Goal: Information Seeking & Learning: Learn about a topic

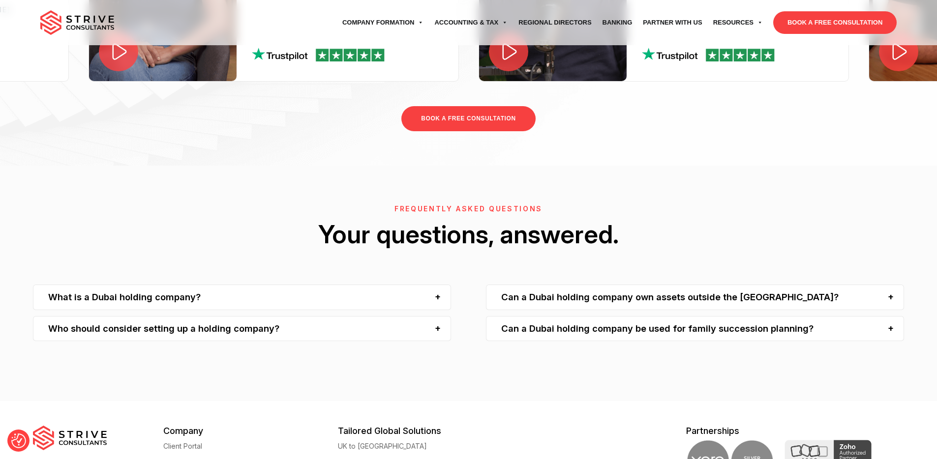
scroll to position [2681, 0]
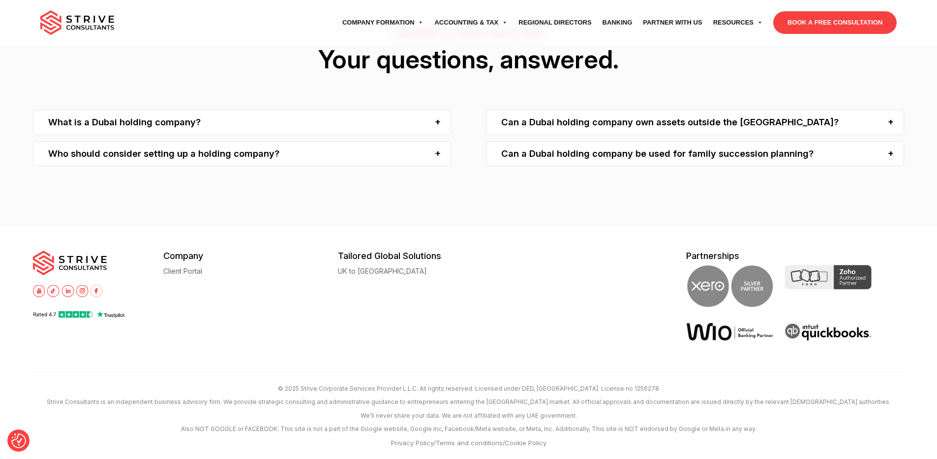
click at [685, 127] on div "Can a Dubai holding company own assets outside the [GEOGRAPHIC_DATA]?" at bounding box center [695, 122] width 418 height 25
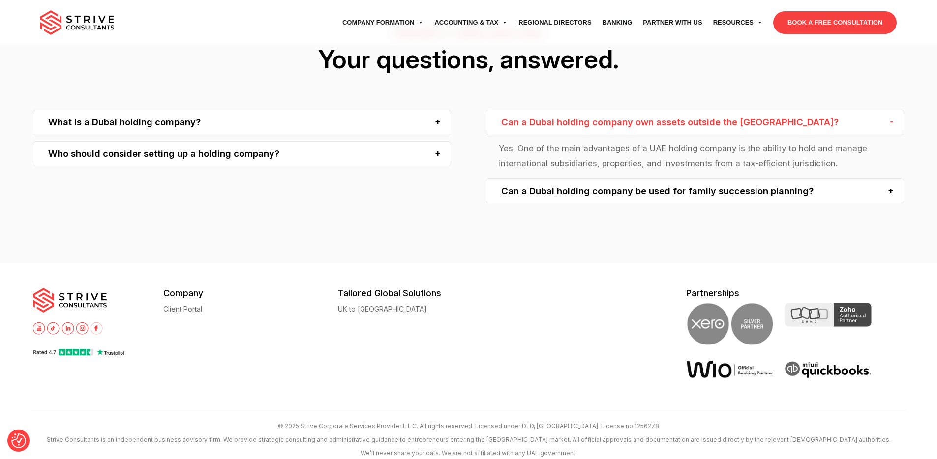
click at [706, 190] on div "Can a Dubai holding company be used for family succession planning?" at bounding box center [695, 191] width 418 height 25
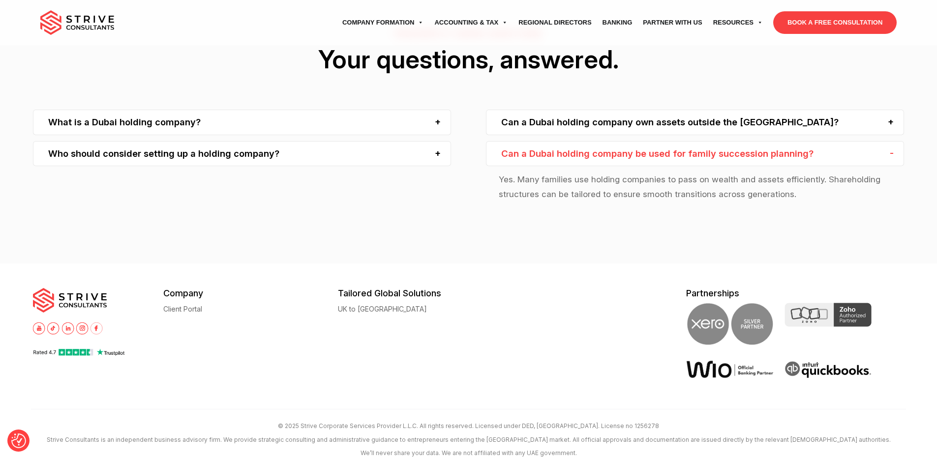
click at [335, 153] on div "Who should consider setting up a holding company?" at bounding box center [242, 153] width 418 height 25
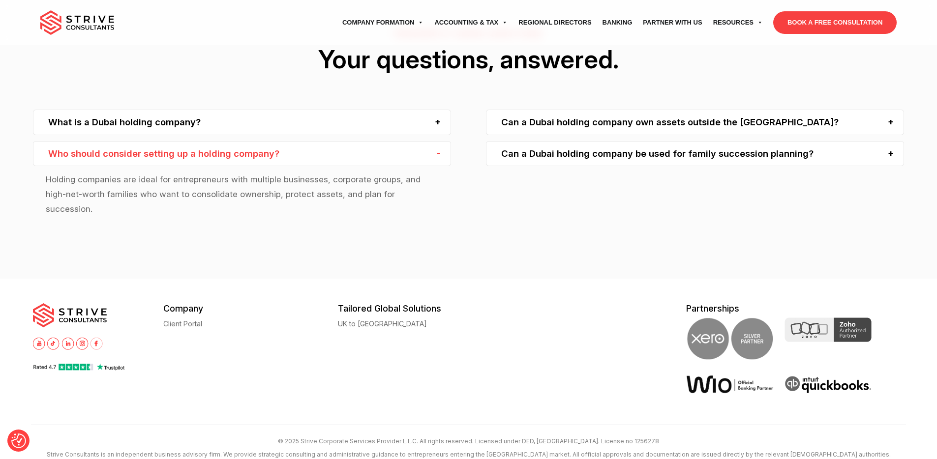
click at [405, 126] on div "What is a Dubai holding company?" at bounding box center [242, 122] width 418 height 25
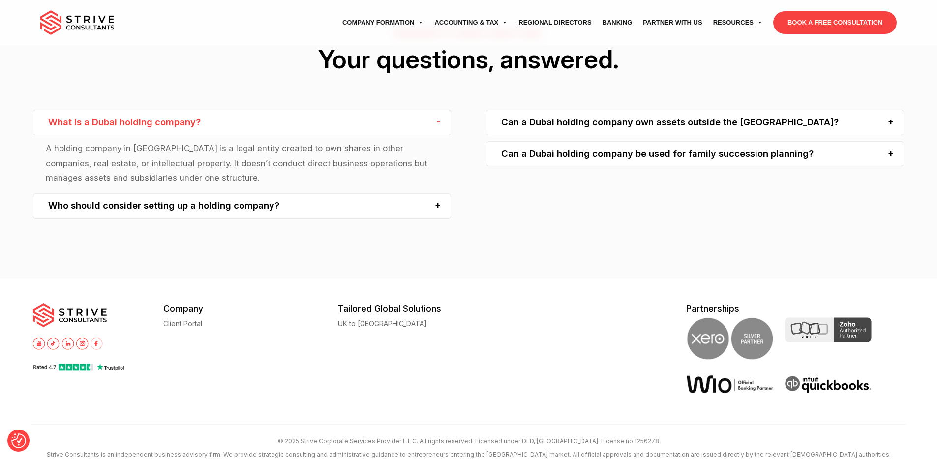
click at [405, 126] on div "What is a Dubai holding company?" at bounding box center [242, 122] width 418 height 25
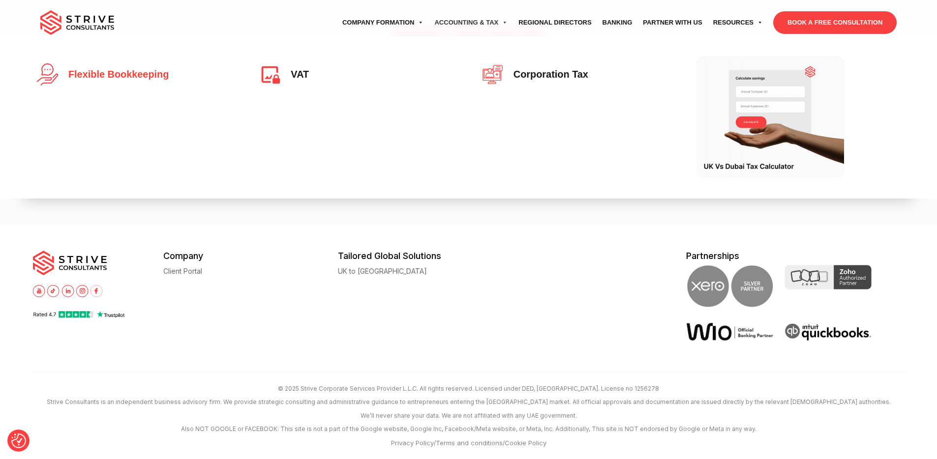
click at [126, 76] on span "Flexible Bookkeeping" at bounding box center [115, 74] width 105 height 11
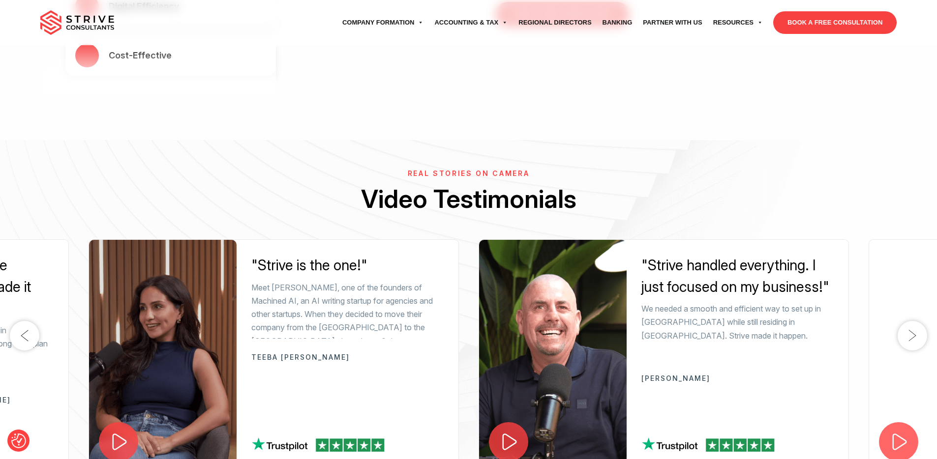
scroll to position [1512, 0]
